Goal: Information Seeking & Learning: Learn about a topic

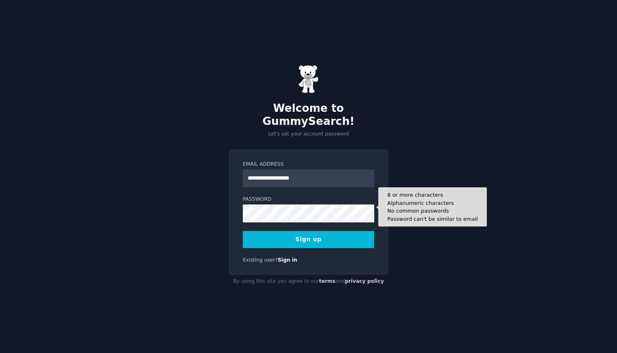
type input "**********"
click at [308, 233] on button "Sign up" at bounding box center [308, 239] width 131 height 17
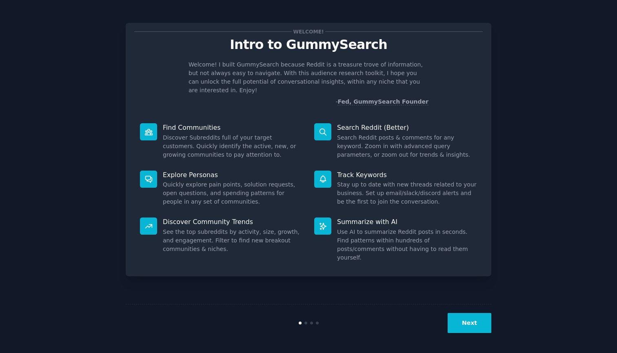
click at [466, 328] on button "Next" at bounding box center [470, 323] width 44 height 20
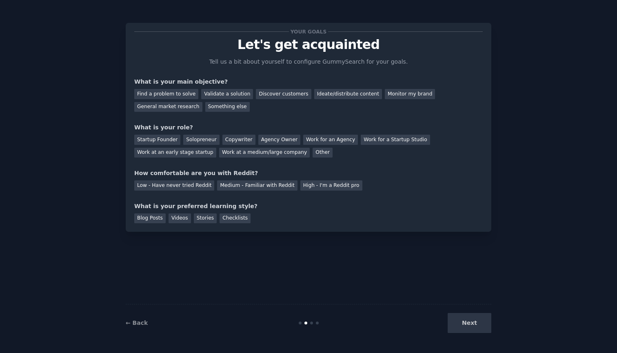
click at [466, 328] on div "Next" at bounding box center [430, 323] width 122 height 20
click at [165, 92] on div "Find a problem to solve" at bounding box center [166, 94] width 64 height 10
click at [183, 106] on div "General market research" at bounding box center [168, 107] width 68 height 10
click at [189, 93] on div "Find a problem to solve" at bounding box center [166, 94] width 64 height 10
click at [313, 152] on div "Other" at bounding box center [323, 153] width 20 height 10
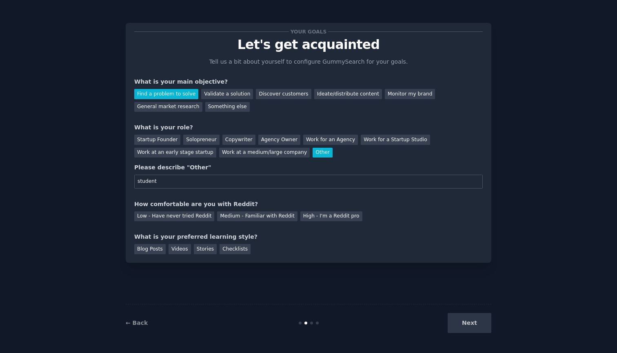
click at [140, 181] on input "student" at bounding box center [308, 182] width 348 height 14
type input "Student"
click at [180, 217] on div "Low - Have never tried Reddit" at bounding box center [174, 216] width 80 height 10
click at [225, 251] on div "Checklists" at bounding box center [235, 249] width 31 height 10
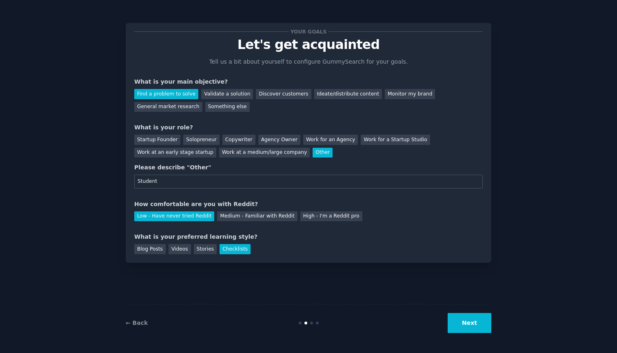
click at [468, 330] on button "Next" at bounding box center [470, 323] width 44 height 20
click at [477, 331] on div "Next" at bounding box center [430, 323] width 122 height 20
click at [463, 322] on button "Next" at bounding box center [470, 323] width 44 height 20
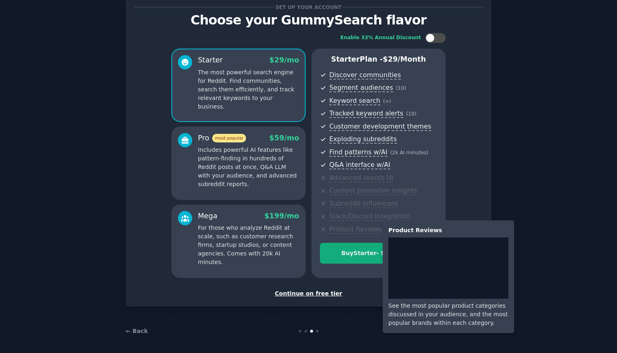
scroll to position [24, 0]
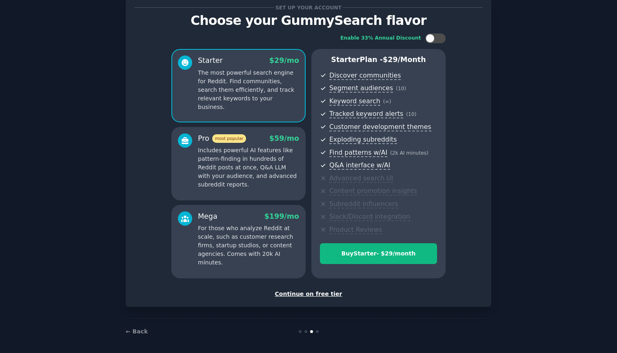
click at [307, 292] on div "Continue on free tier" at bounding box center [308, 294] width 348 height 9
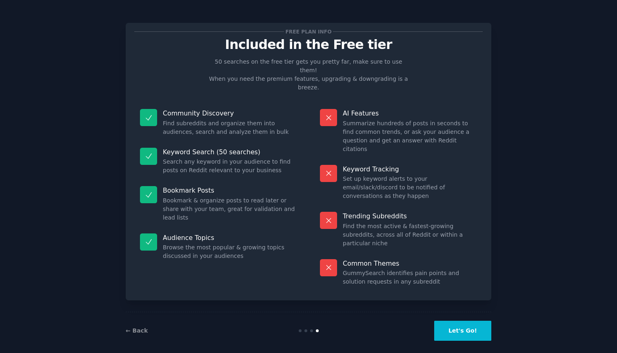
click at [455, 323] on button "Let's Go!" at bounding box center [462, 331] width 57 height 20
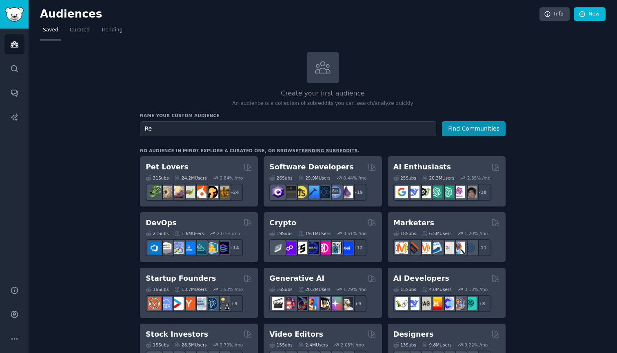
type input "R"
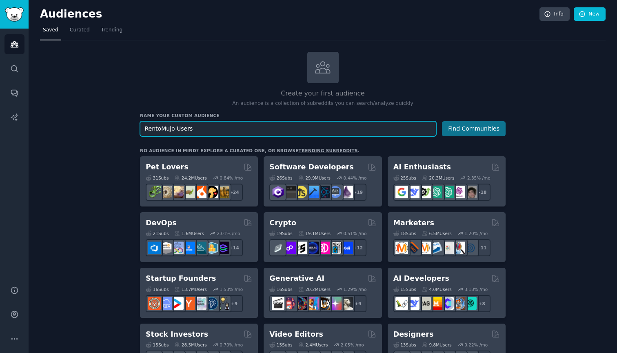
type input "RentoMujo Users"
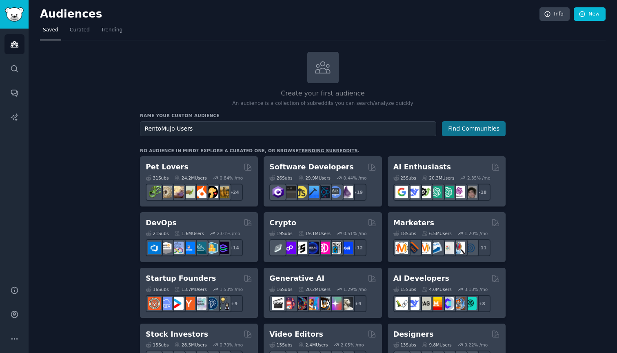
click at [472, 131] on button "Find Communities" at bounding box center [474, 128] width 64 height 15
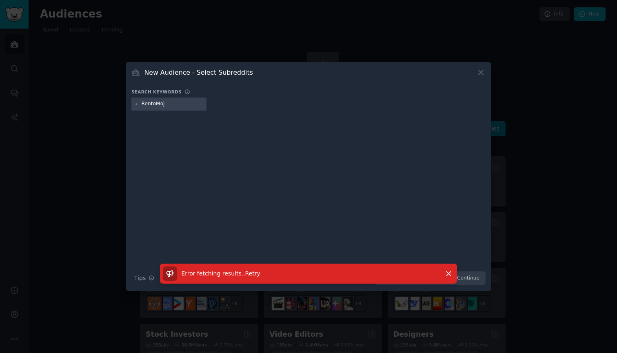
type input "RentoMojo"
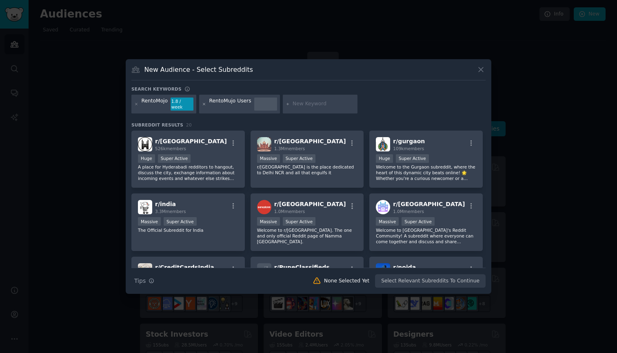
click at [203, 105] on icon at bounding box center [204, 104] width 2 height 2
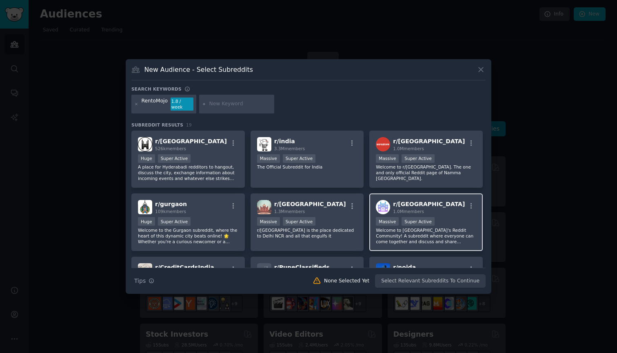
click at [408, 201] on span "r/ mumbai" at bounding box center [429, 204] width 72 height 7
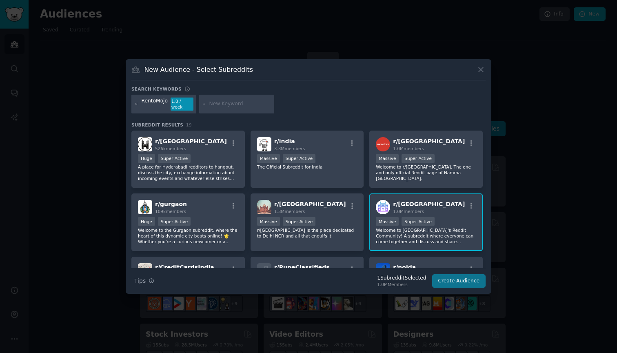
click at [448, 283] on button "Create Audience" at bounding box center [459, 281] width 54 height 14
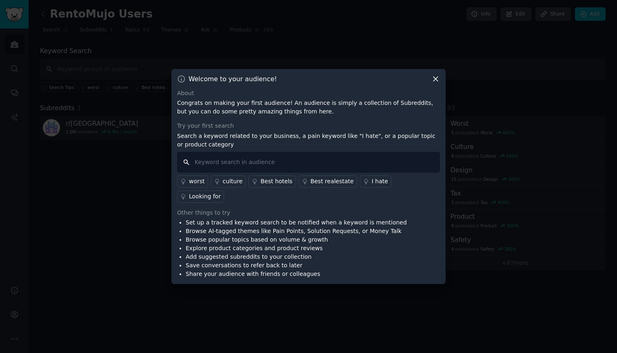
click at [322, 173] on input "text" at bounding box center [308, 162] width 263 height 21
type input "RentoMojo"
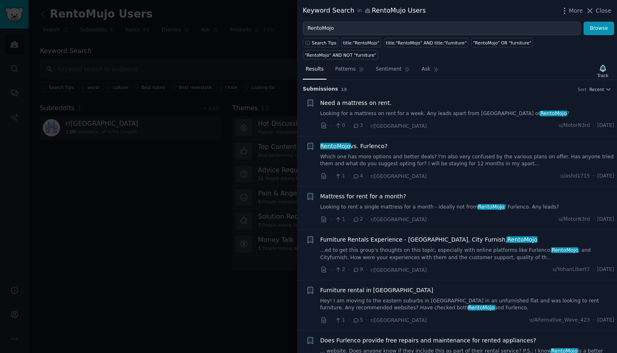
click at [386, 153] on link "Which one has more options and better deals? I'm also very confused by the vari…" at bounding box center [467, 160] width 294 height 14
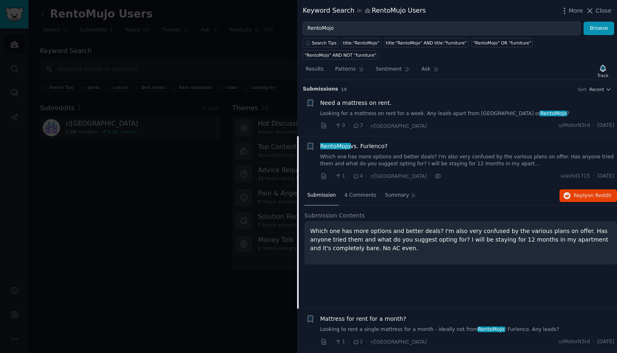
scroll to position [56, 0]
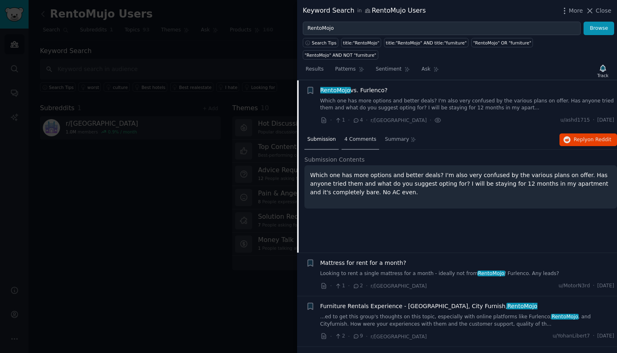
click at [364, 130] on div "4 Comments" at bounding box center [361, 140] width 38 height 20
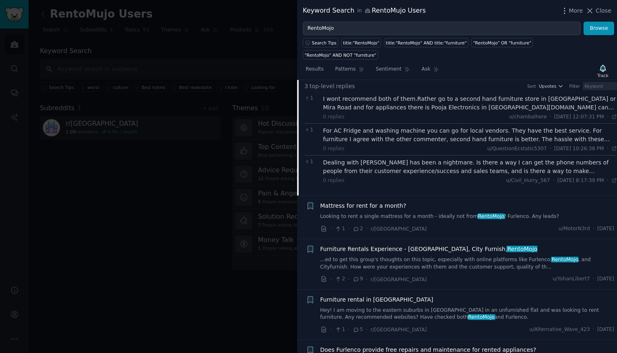
scroll to position [130, 0]
click at [355, 226] on icon at bounding box center [356, 229] width 7 height 6
click at [359, 225] on span "2" at bounding box center [358, 228] width 10 height 7
click at [355, 226] on icon at bounding box center [356, 229] width 7 height 6
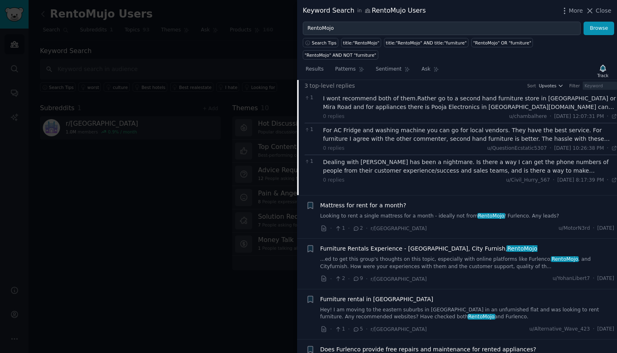
click at [362, 224] on div "· 1 · 2 · r/mumbai" at bounding box center [373, 228] width 106 height 9
click at [368, 201] on div "Mattress for rent for a month? Looking to rent a single mattress for a month - …" at bounding box center [467, 210] width 294 height 19
click at [370, 201] on span "Mattress for rent for a month?" at bounding box center [363, 205] width 86 height 9
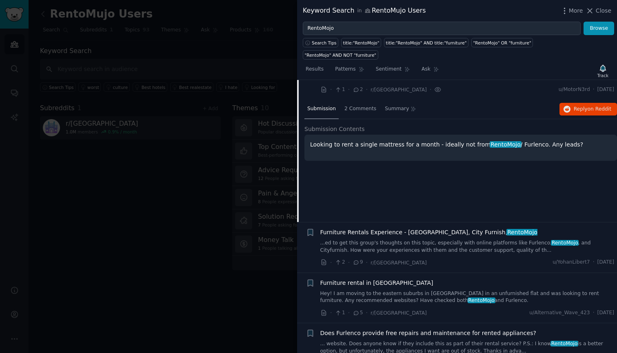
scroll to position [106, 0]
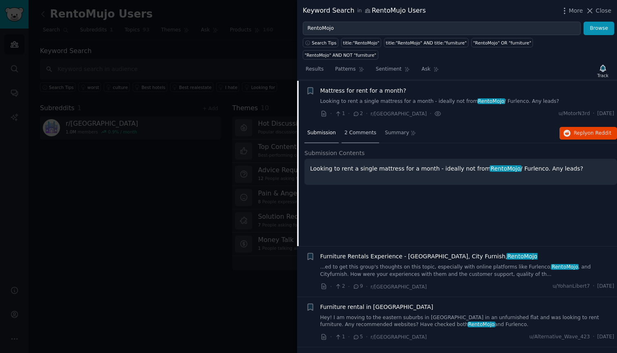
click at [370, 124] on div "2 Comments" at bounding box center [361, 134] width 38 height 20
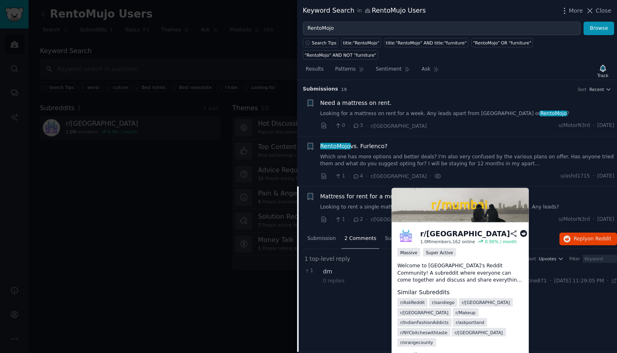
scroll to position [0, 0]
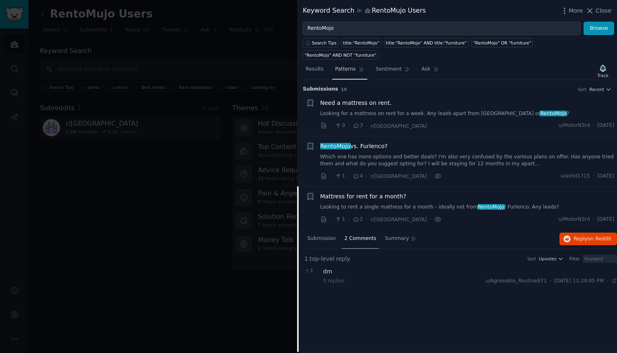
click at [352, 66] on span "Patterns" at bounding box center [345, 69] width 20 height 7
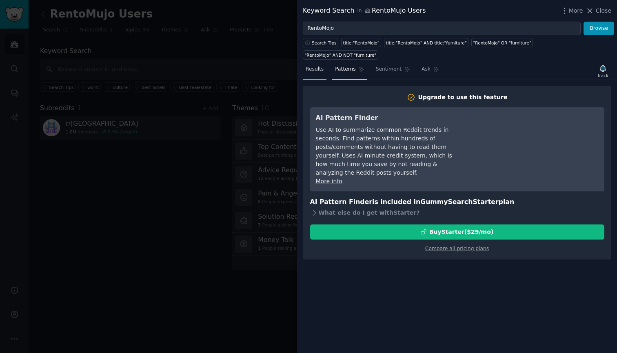
click at [322, 63] on link "Results" at bounding box center [315, 71] width 24 height 17
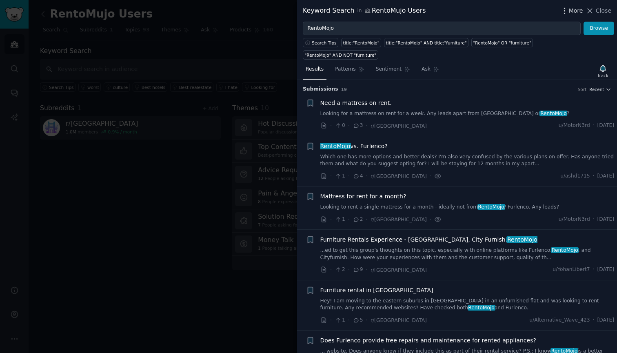
click at [566, 7] on icon "button" at bounding box center [564, 11] width 9 height 9
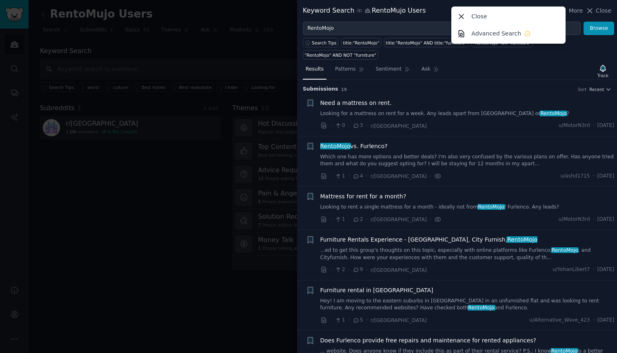
click at [416, 13] on div "Keyword Search in RentoMujo Users" at bounding box center [364, 11] width 123 height 10
